Goal: Navigation & Orientation: Find specific page/section

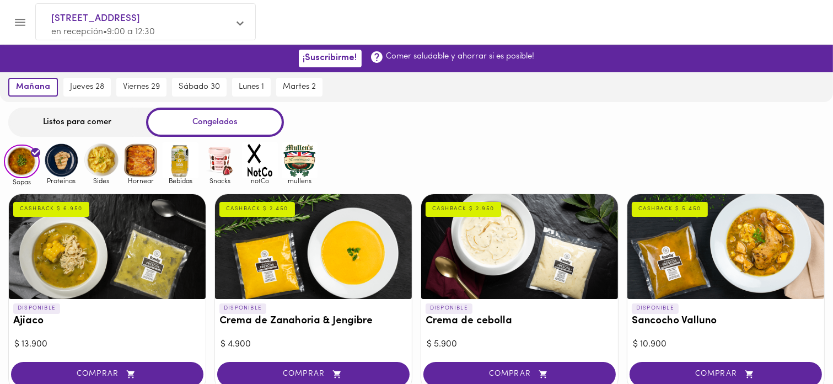
click at [60, 164] on img at bounding box center [62, 160] width 36 height 36
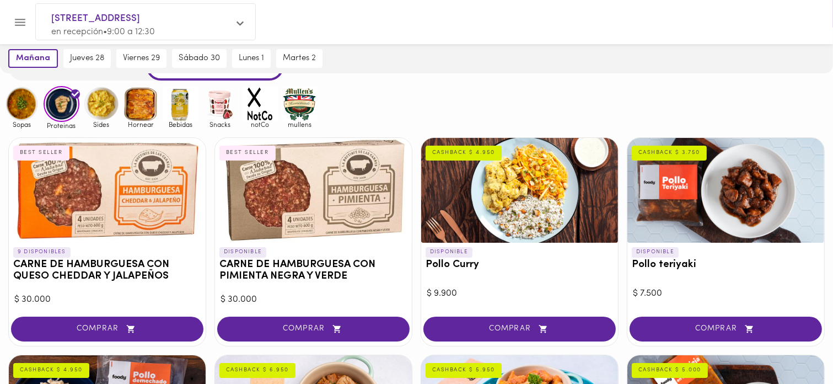
scroll to position [55, 0]
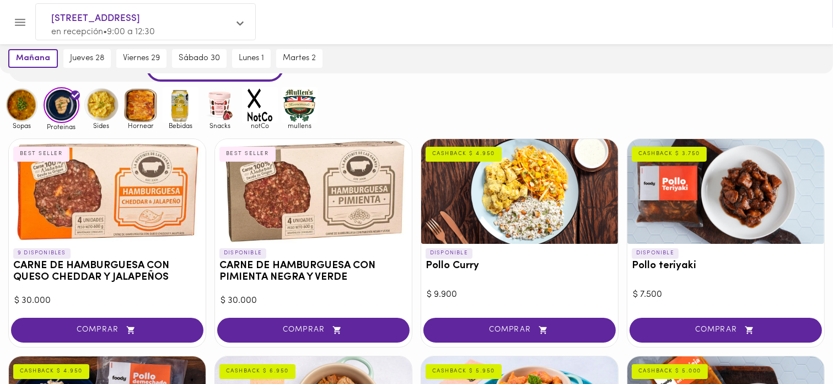
click at [98, 101] on img at bounding box center [101, 105] width 36 height 36
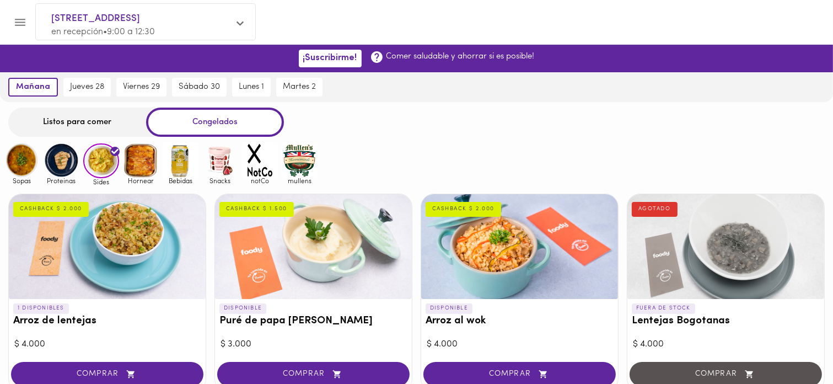
click at [142, 163] on img at bounding box center [141, 160] width 36 height 36
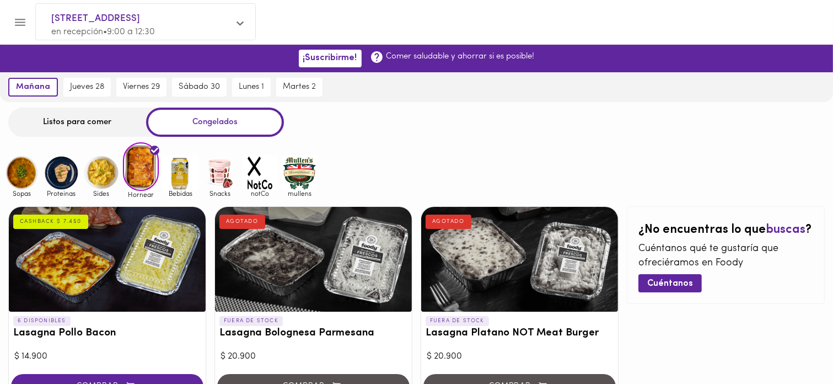
click at [438, 159] on div "Sopas Proteinas Sides Hornear Bebidas Snacks notCo [PERSON_NAME]" at bounding box center [416, 170] width 833 height 56
